Goal: Task Accomplishment & Management: Manage account settings

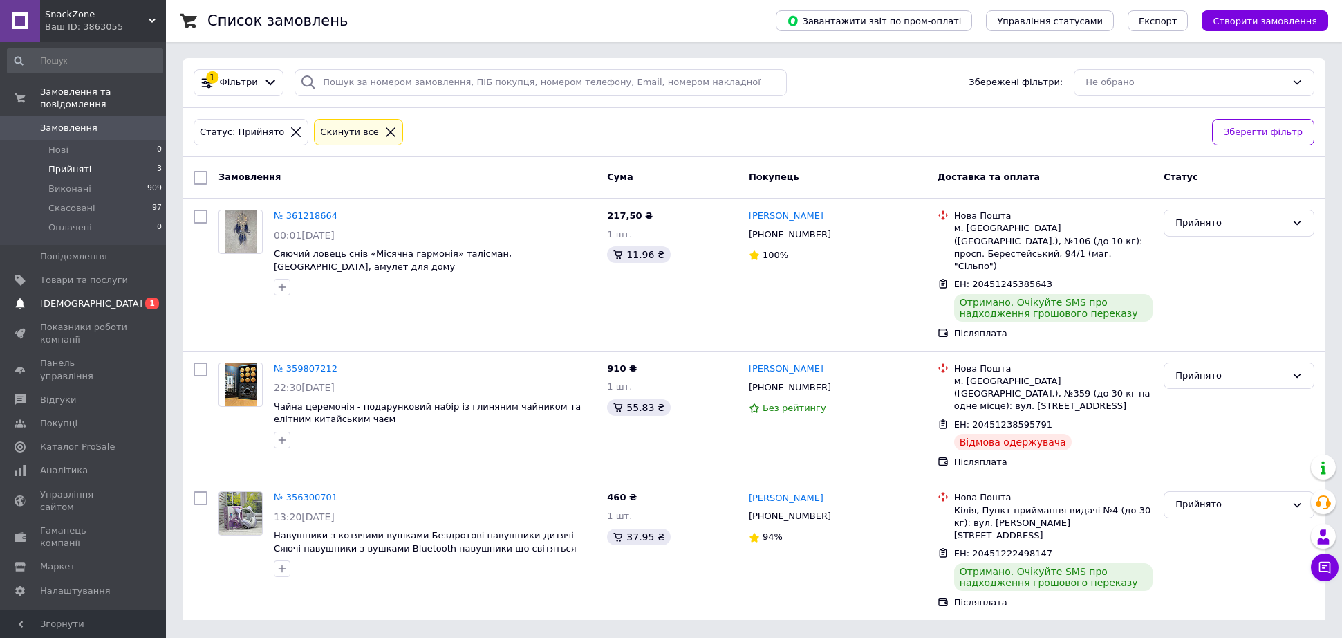
click at [105, 301] on span "[DEMOGRAPHIC_DATA]" at bounding box center [84, 303] width 88 height 12
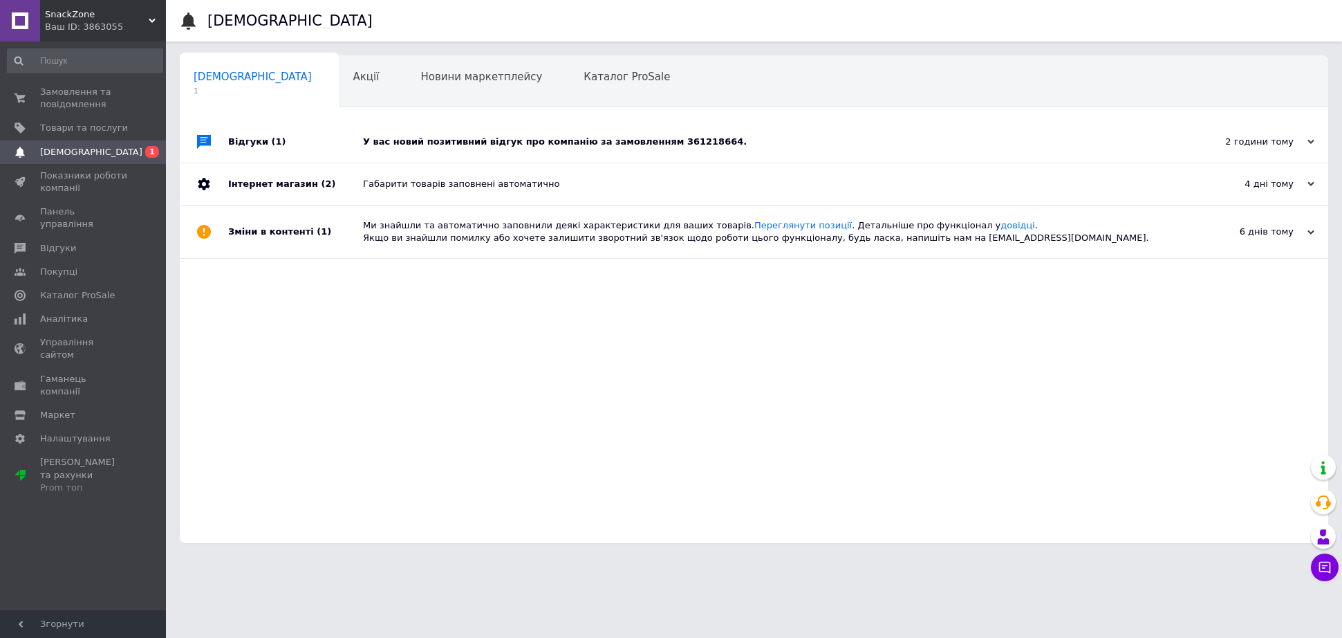
click at [413, 147] on div "У вас новий позитивний відгук про компанію за замовленням 361218664." at bounding box center [769, 142] width 813 height 12
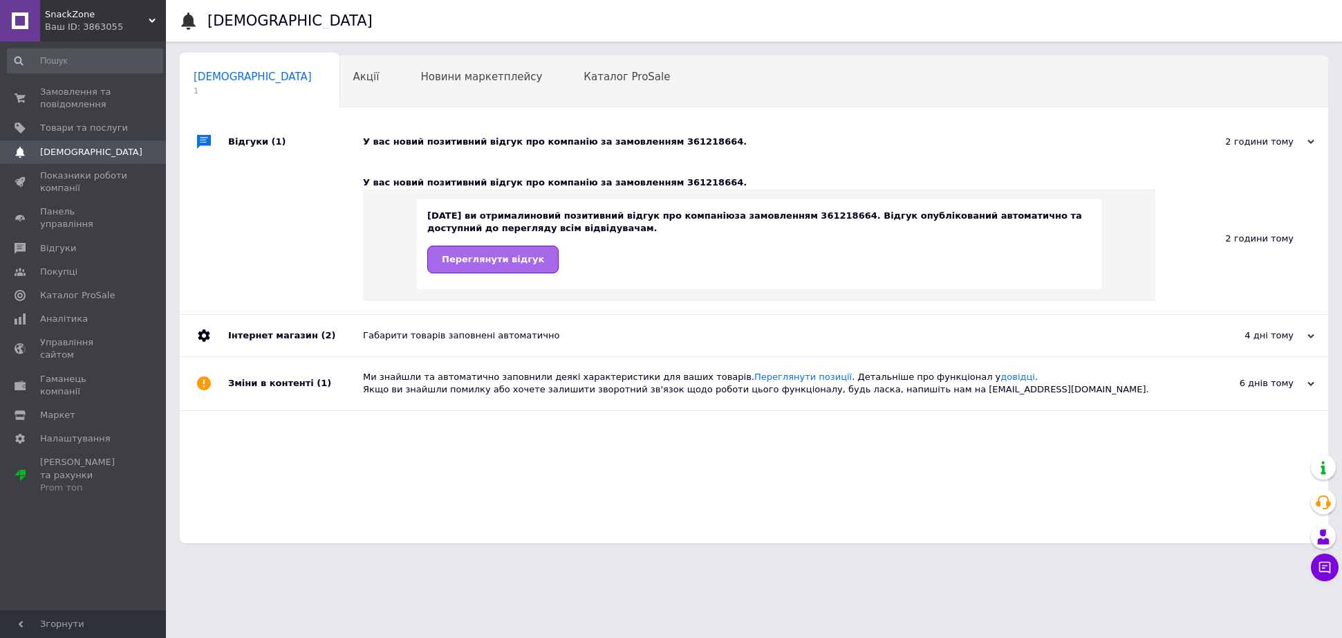
click at [459, 257] on span "Переглянути відгук" at bounding box center [493, 259] width 102 height 10
click at [75, 105] on span "Замовлення та повідомлення" at bounding box center [84, 98] width 88 height 25
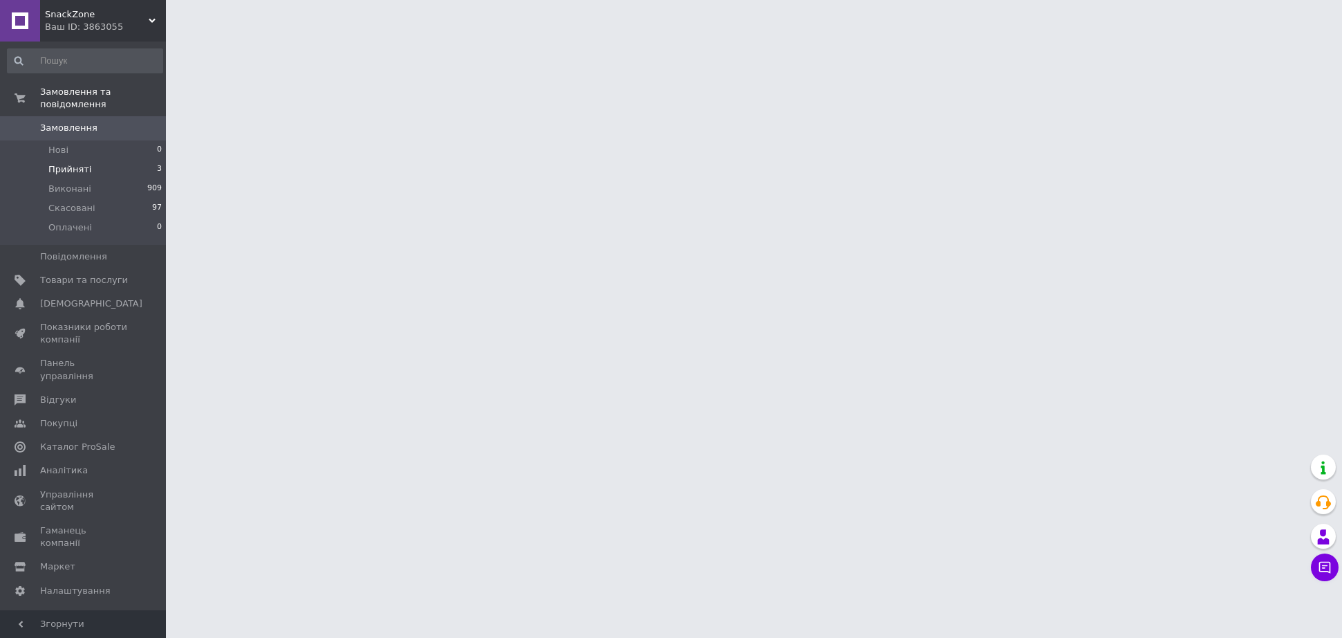
click at [77, 174] on span "Прийняті" at bounding box center [69, 169] width 43 height 12
